Goal: Task Accomplishment & Management: Manage account settings

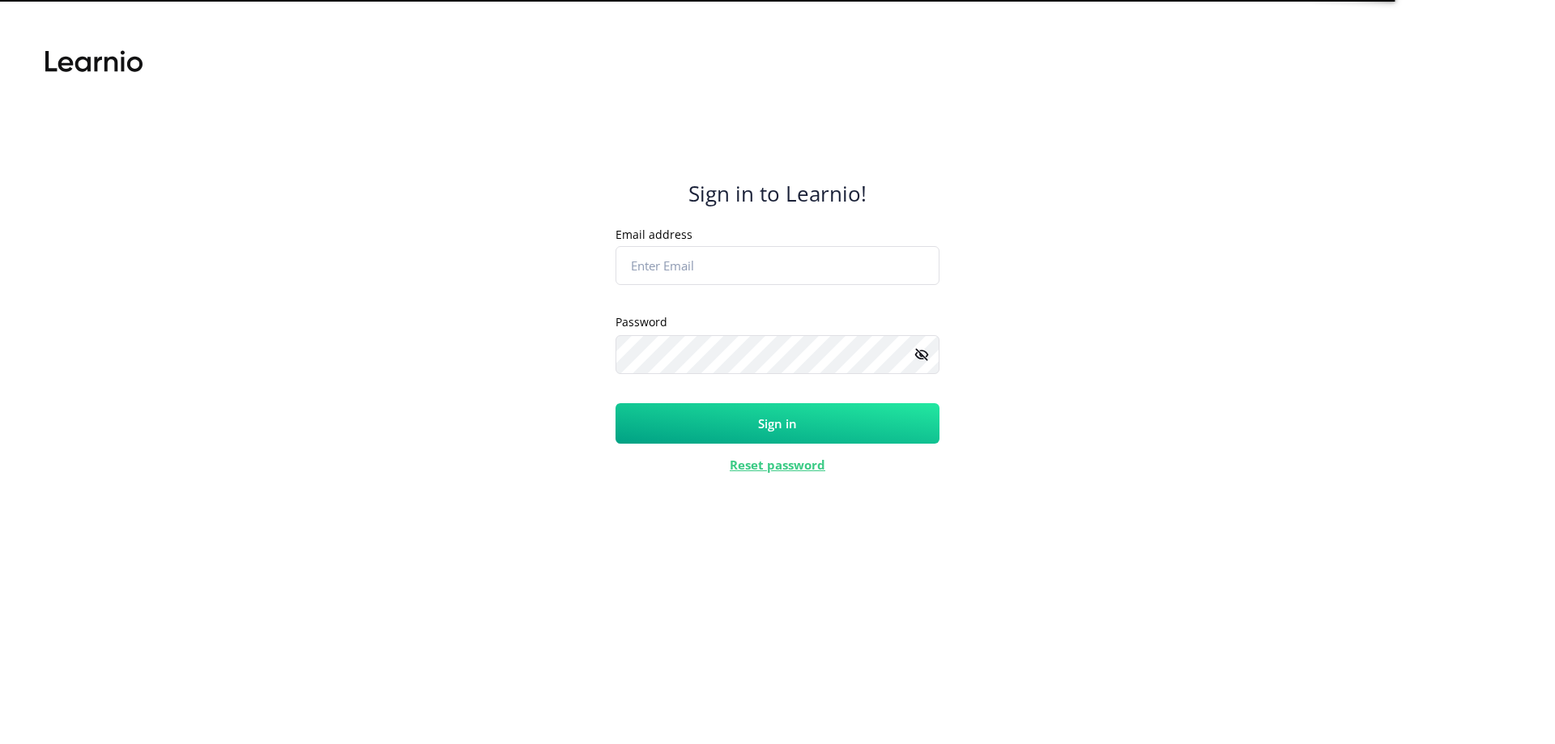
click at [668, 253] on input "Email address" at bounding box center [778, 265] width 324 height 39
click at [676, 268] on input "Email address" at bounding box center [778, 265] width 324 height 39
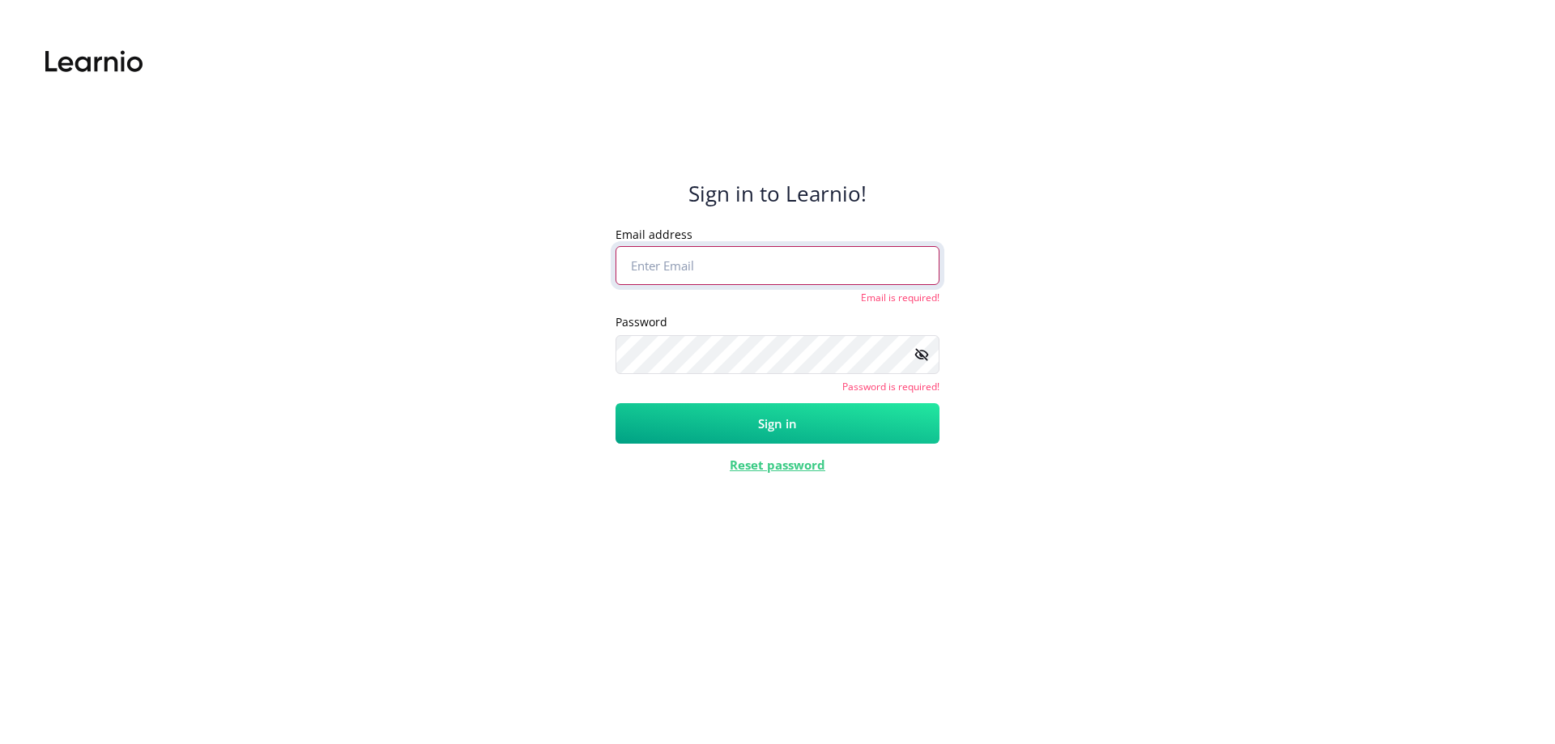
click at [722, 266] on input "Email address" at bounding box center [778, 265] width 324 height 39
click at [721, 258] on input "Email address" at bounding box center [778, 265] width 324 height 39
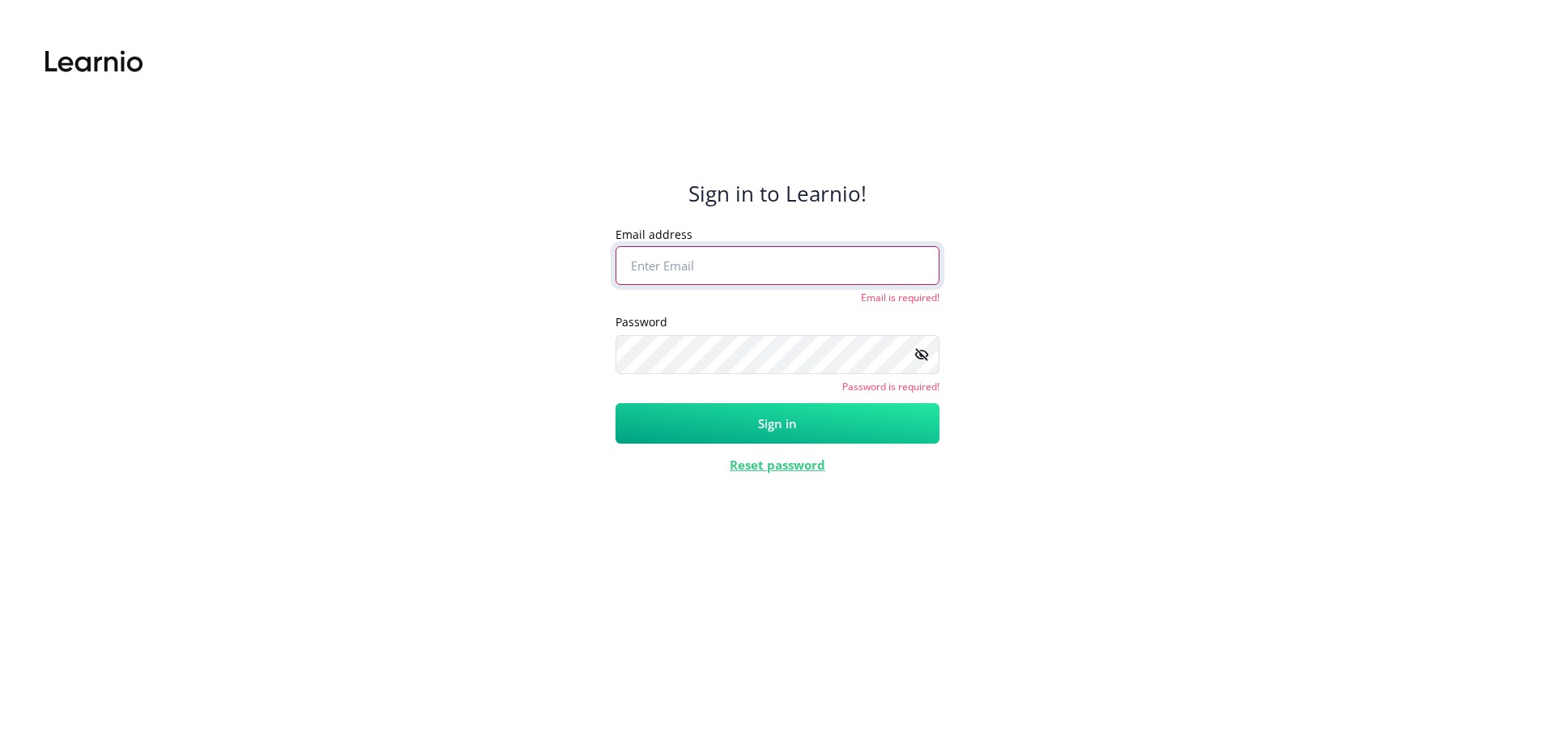
click at [808, 279] on input "Email address" at bounding box center [778, 265] width 324 height 39
drag, startPoint x: 731, startPoint y: 380, endPoint x: 765, endPoint y: 437, distance: 66.5
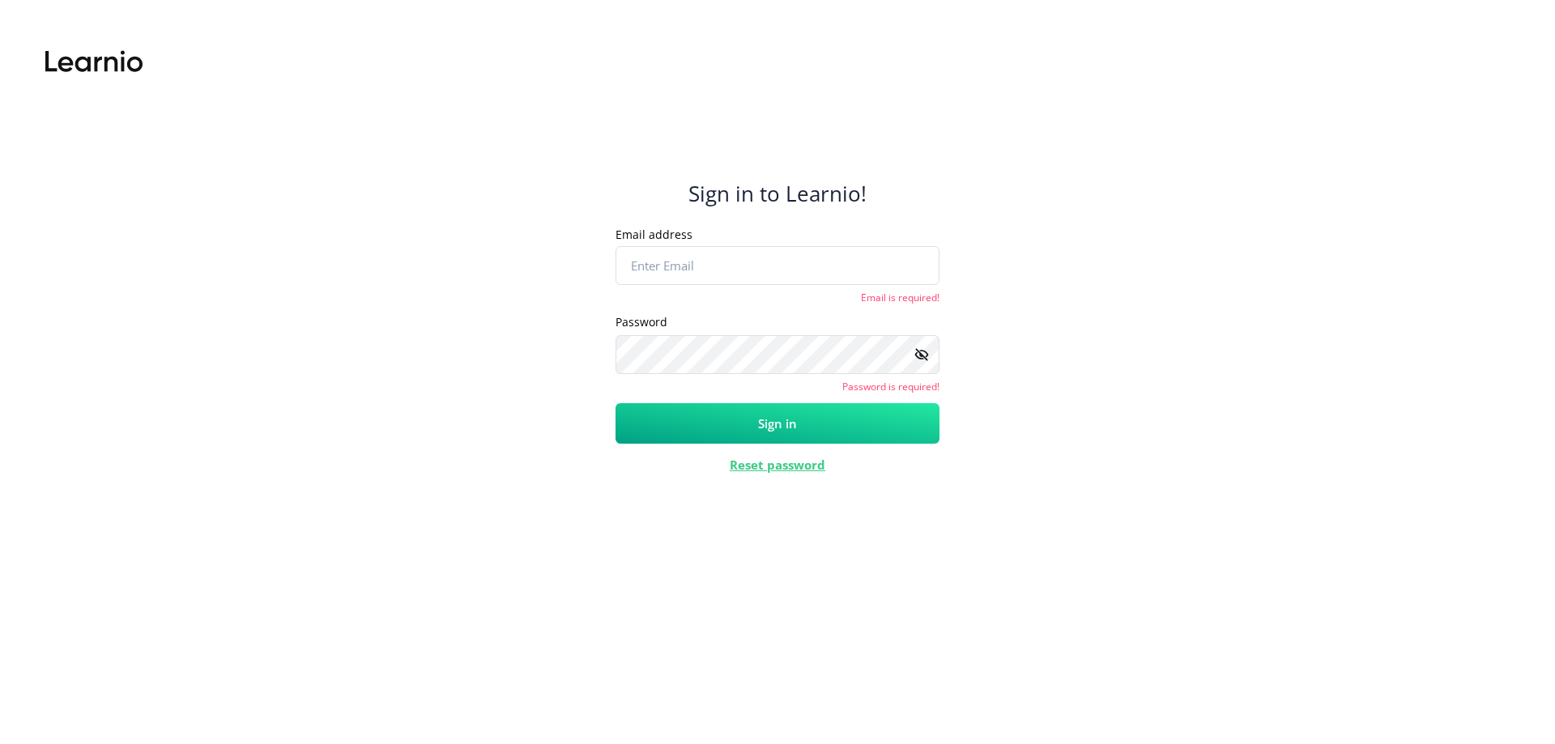
click at [765, 437] on button "Sign in" at bounding box center [778, 423] width 324 height 41
click at [767, 428] on button "Sign in" at bounding box center [778, 423] width 324 height 41
